Goal: Find contact information: Find contact information

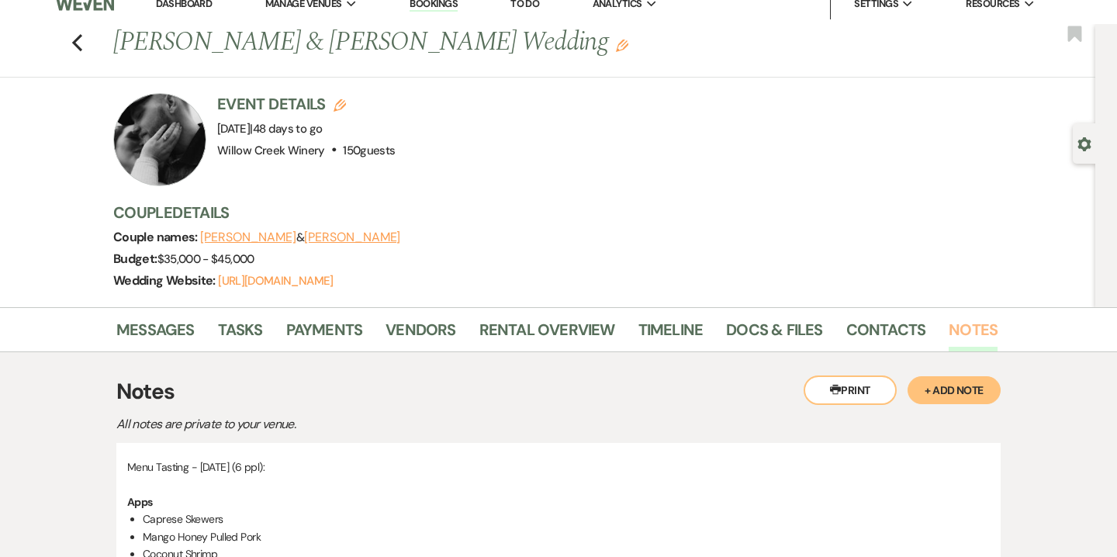
scroll to position [11, 0]
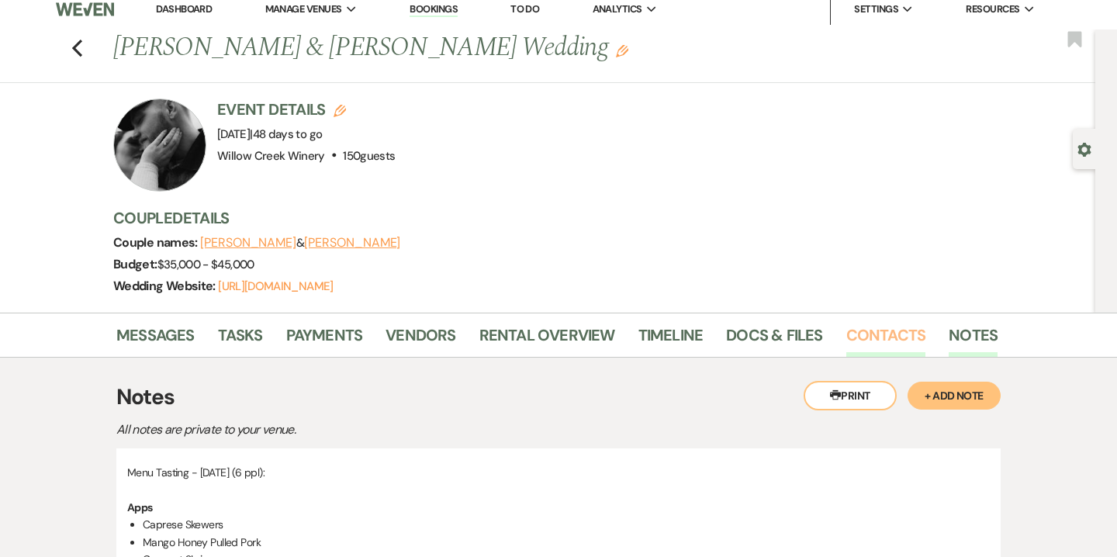
click at [903, 334] on link "Contacts" at bounding box center [886, 340] width 80 height 34
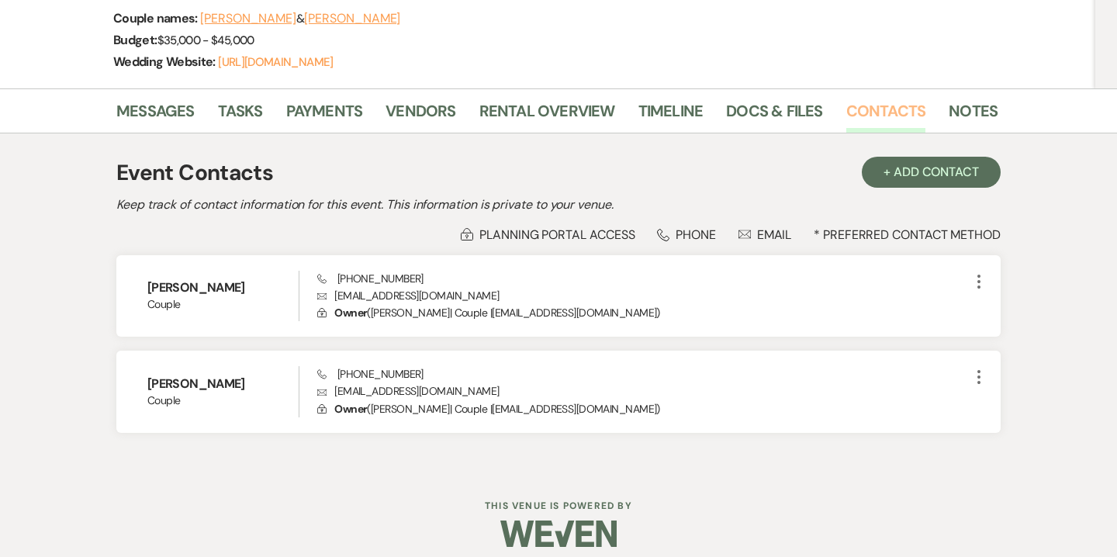
scroll to position [241, 0]
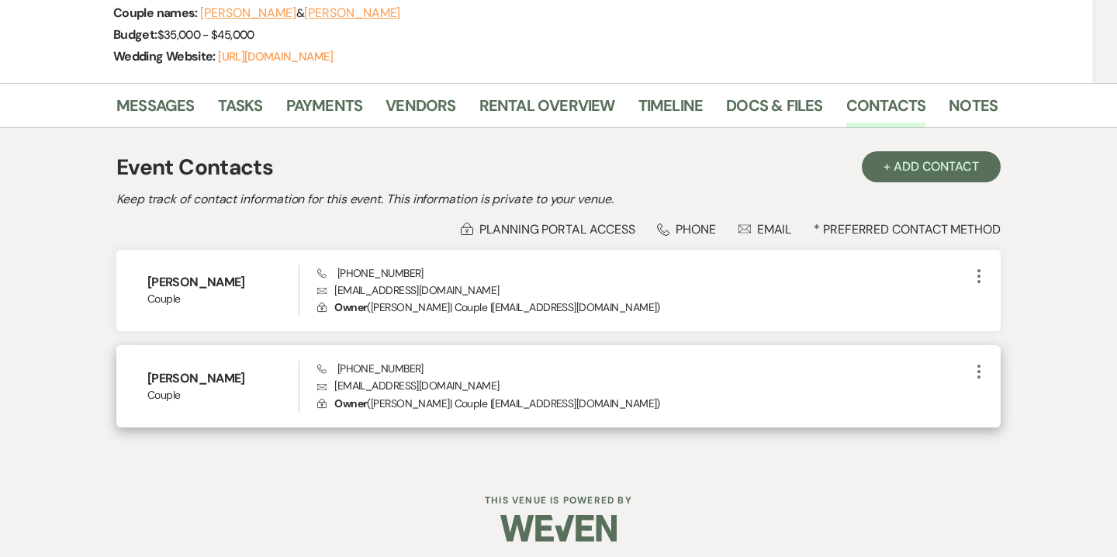
click at [376, 384] on p "Envelope [EMAIL_ADDRESS][DOMAIN_NAME]" at bounding box center [643, 385] width 653 height 17
copy p "[EMAIL_ADDRESS][DOMAIN_NAME]"
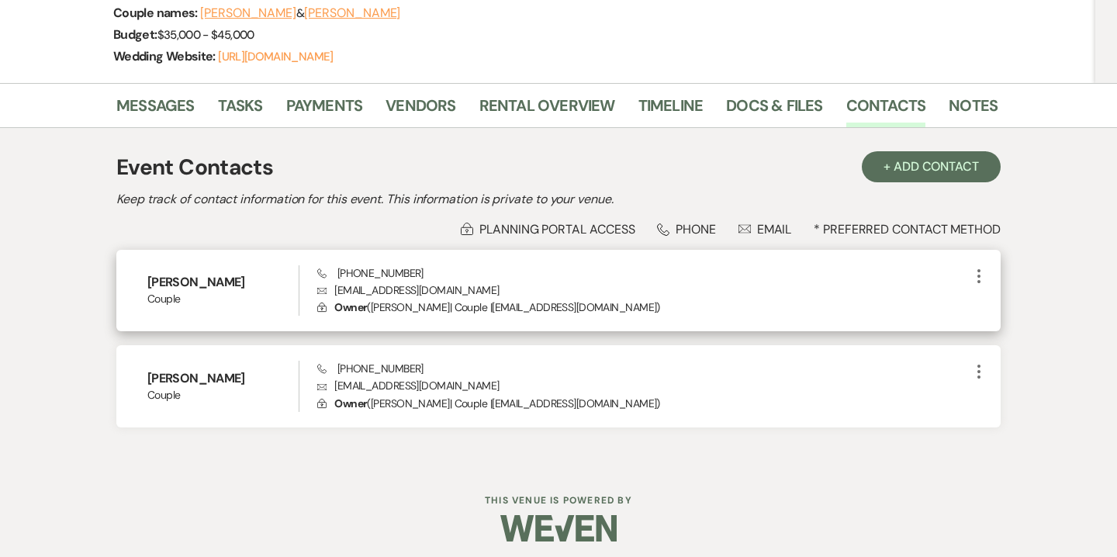
click at [409, 289] on p "Envelope [EMAIL_ADDRESS][DOMAIN_NAME]" at bounding box center [643, 290] width 653 height 17
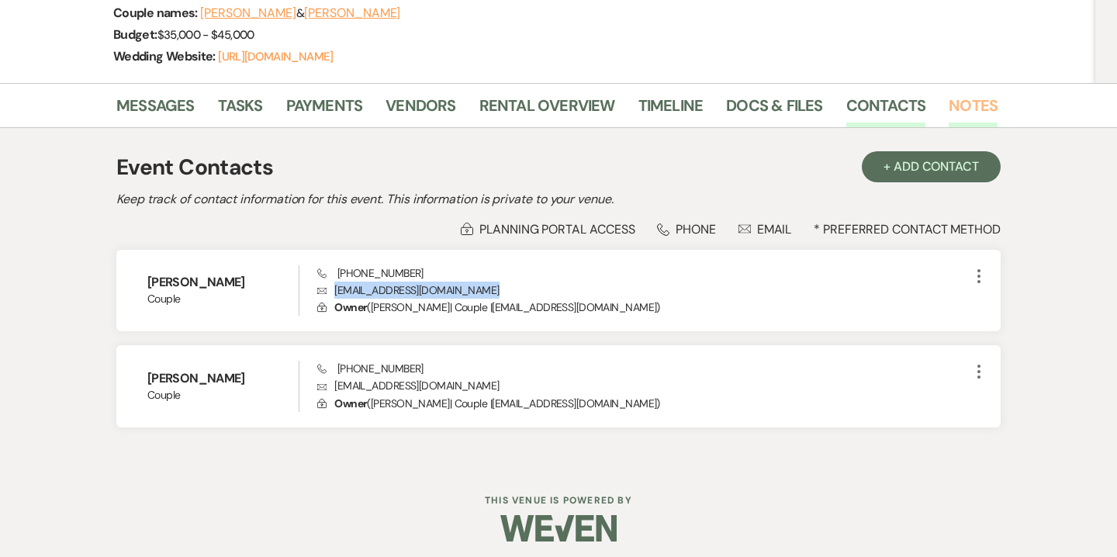
click at [971, 109] on link "Notes" at bounding box center [973, 110] width 49 height 34
